Goal: Task Accomplishment & Management: Manage account settings

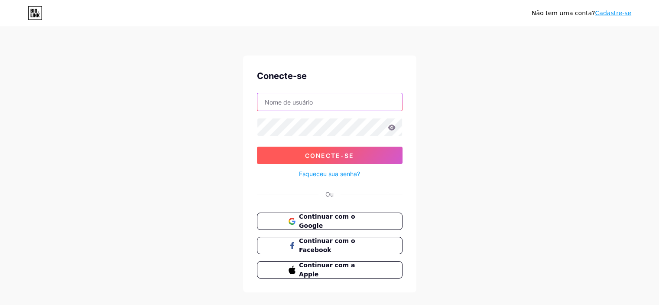
type input "[PERSON_NAME][EMAIL_ADDRESS][DOMAIN_NAME]"
click at [341, 156] on font "Conecte-se" at bounding box center [329, 155] width 49 height 7
click at [327, 156] on font "Conecte-se" at bounding box center [329, 155] width 49 height 7
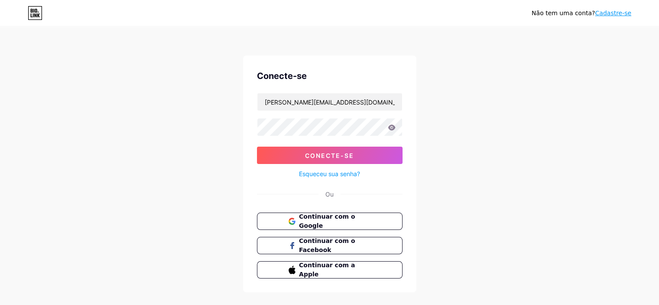
click at [317, 173] on font "Esqueceu sua senha?" at bounding box center [329, 173] width 61 height 7
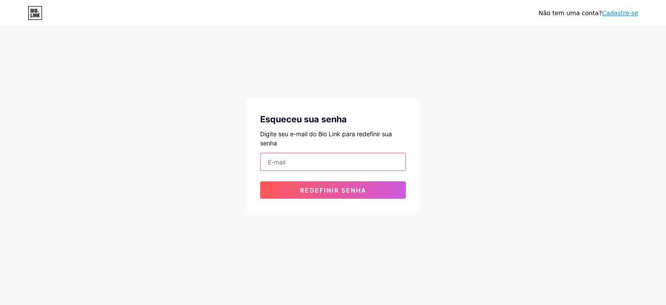
click at [298, 158] on input "email" at bounding box center [332, 161] width 145 height 17
type input "[PERSON_NAME][EMAIL_ADDRESS][DOMAIN_NAME]"
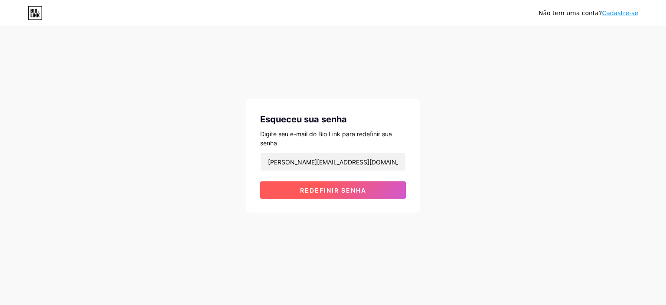
click at [322, 190] on font "Redefinir senha" at bounding box center [333, 189] width 66 height 7
